Goal: Navigation & Orientation: Find specific page/section

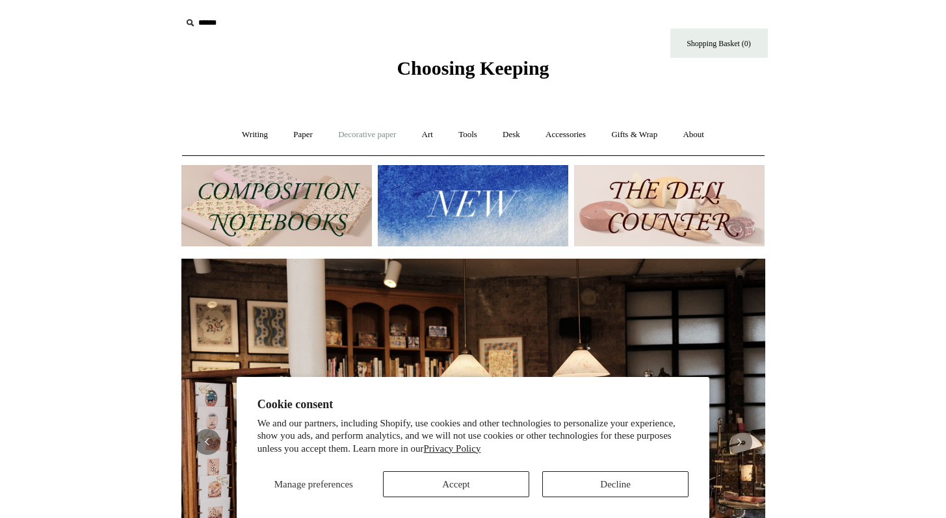
click at [326, 144] on link "Decorative paper +" at bounding box center [366, 135] width 81 height 34
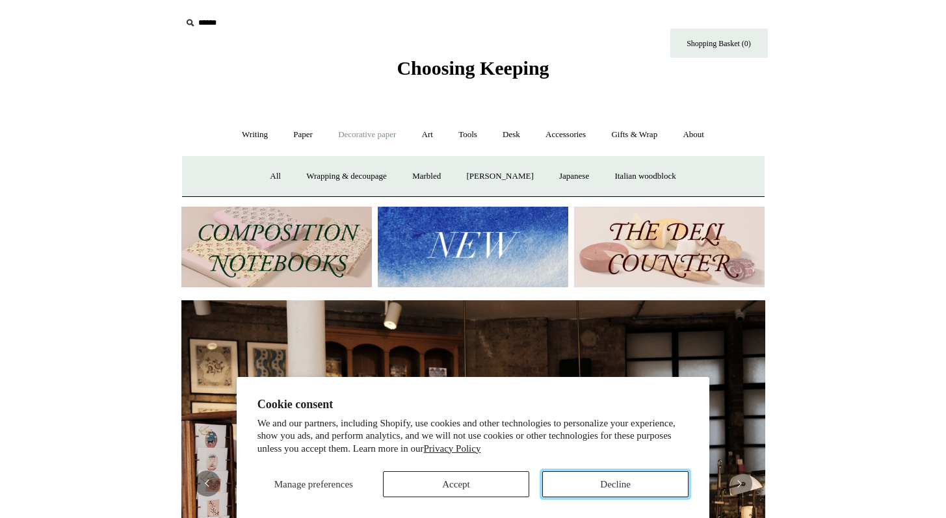
click at [603, 485] on button "Decline" at bounding box center [615, 484] width 146 height 26
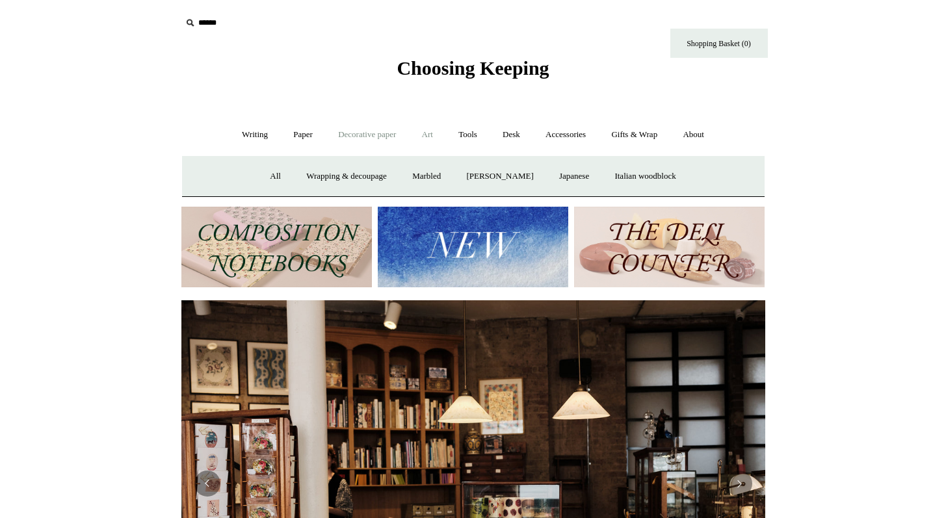
click at [413, 148] on link "Art +" at bounding box center [427, 135] width 34 height 34
click at [281, 138] on link "Paper +" at bounding box center [302, 135] width 43 height 34
click at [281, 138] on link "Paper -" at bounding box center [302, 135] width 43 height 34
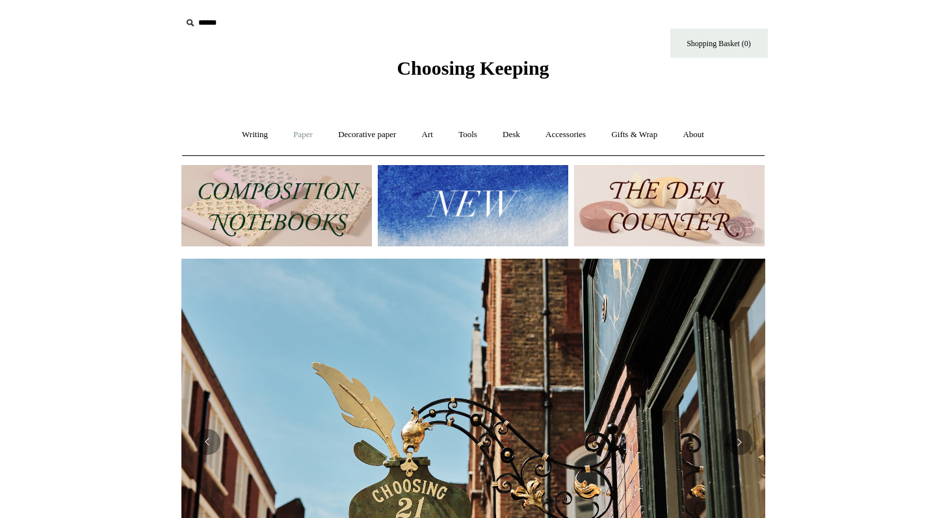
scroll to position [0, 584]
click at [281, 140] on link "Paper +" at bounding box center [302, 135] width 43 height 34
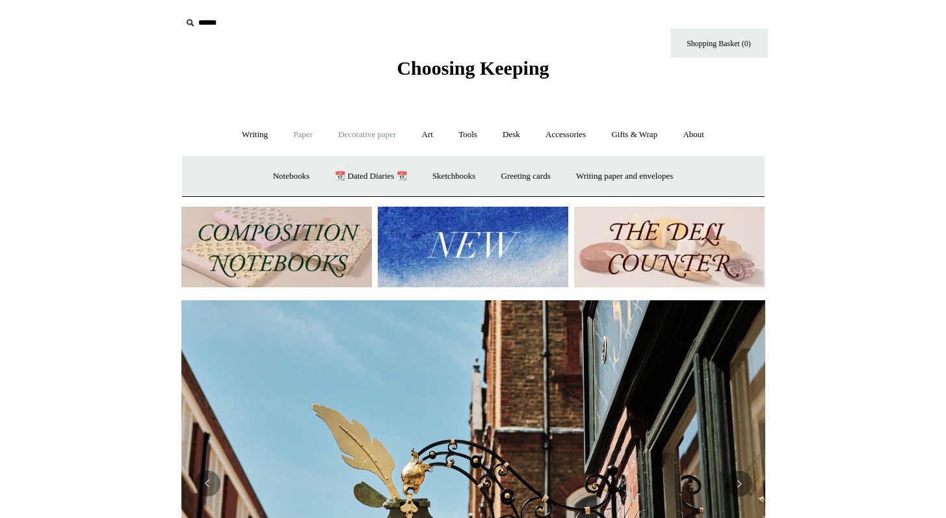
click at [328, 138] on link "Decorative paper +" at bounding box center [366, 135] width 81 height 34
click at [340, 176] on link "Wrapping & decoupage" at bounding box center [346, 176] width 104 height 34
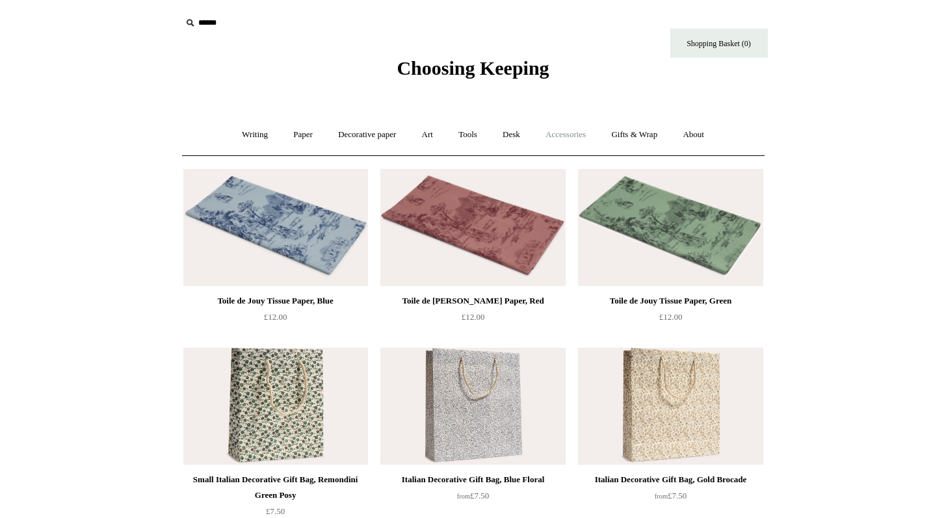
click at [586, 130] on link "Accessories +" at bounding box center [566, 135] width 64 height 34
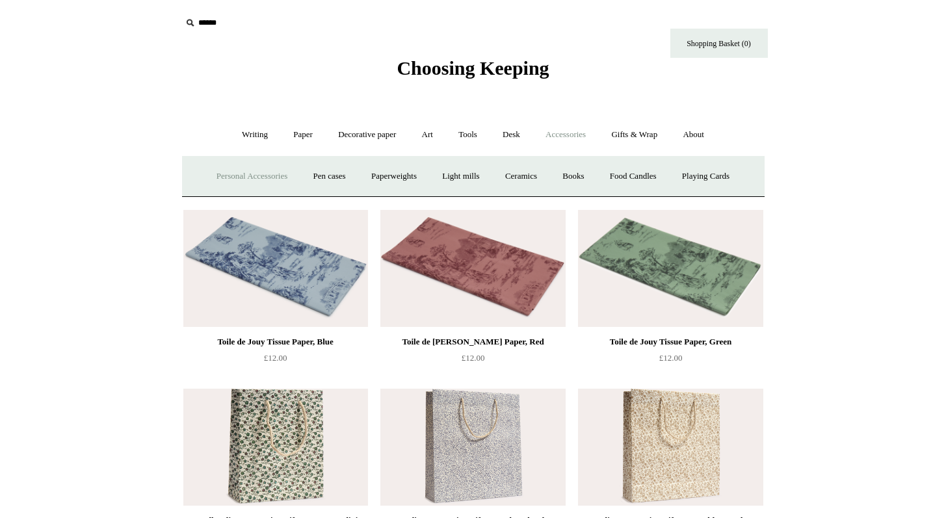
click at [293, 175] on link "Personal Accessories +" at bounding box center [252, 176] width 94 height 34
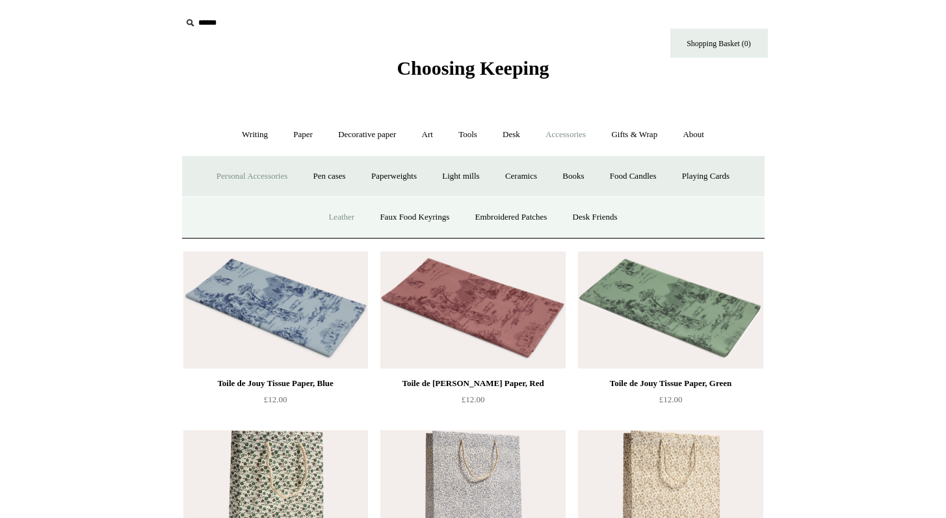
click at [317, 235] on link "Leather" at bounding box center [341, 217] width 49 height 34
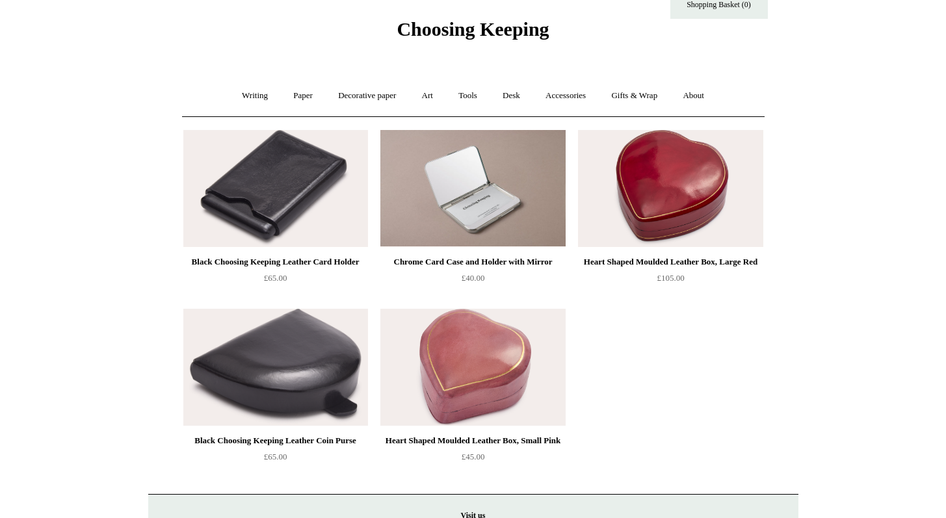
scroll to position [47, 0]
